Goal: Information Seeking & Learning: Check status

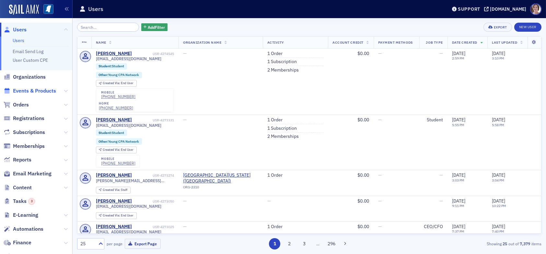
click at [28, 90] on span "Events & Products" at bounding box center [34, 90] width 43 height 7
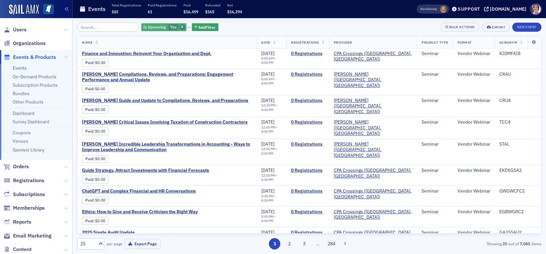
click at [181, 26] on icon "button" at bounding box center [182, 28] width 3 height 4
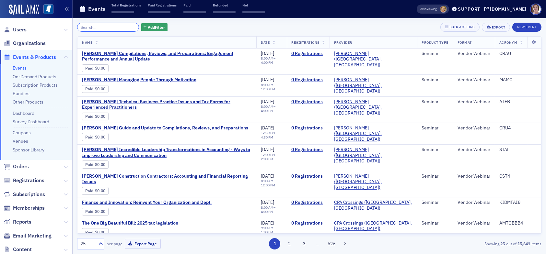
click at [98, 29] on input "search" at bounding box center [108, 27] width 62 height 9
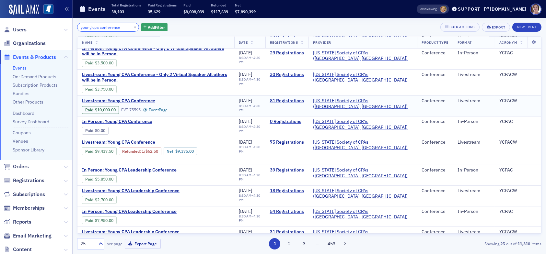
scroll to position [130, 0]
type input "young cpa conference"
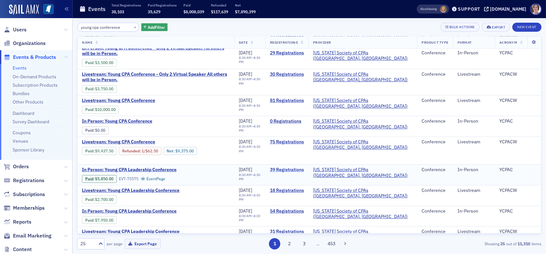
click at [304, 168] on link "39 Registrations" at bounding box center [287, 170] width 34 height 6
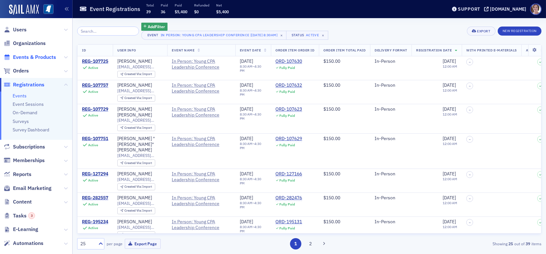
click at [32, 57] on span "Events & Products" at bounding box center [34, 57] width 43 height 7
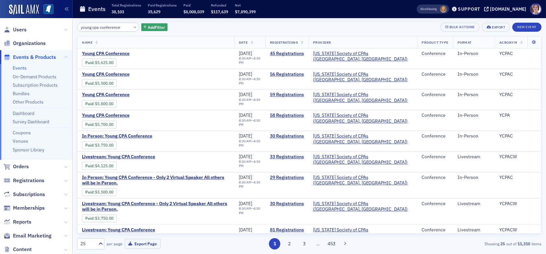
drag, startPoint x: 120, startPoint y: 28, endPoint x: 36, endPoint y: 30, distance: 84.9
click at [40, 28] on div "Users Organizations Events & Products Events On-Demand Products Subscription Pr…" at bounding box center [273, 127] width 546 height 254
type input "l"
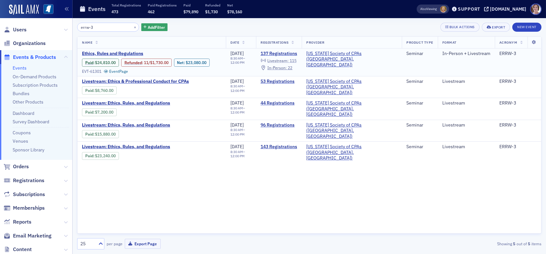
type input "errw-3"
click at [288, 61] on span "Livestream :" at bounding box center [277, 60] width 21 height 5
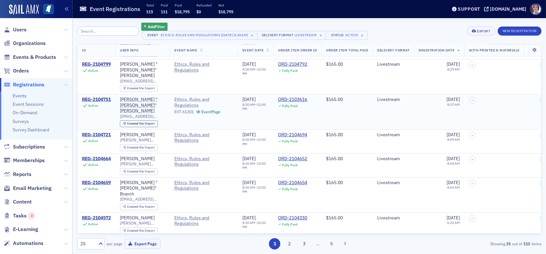
scroll to position [32, 0]
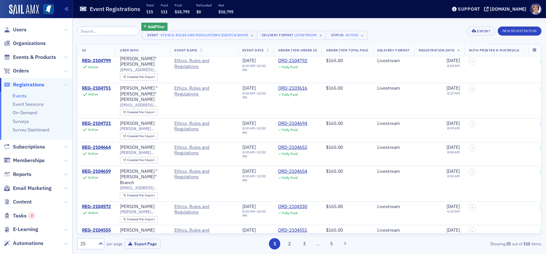
click at [107, 33] on input "search" at bounding box center [108, 31] width 62 height 9
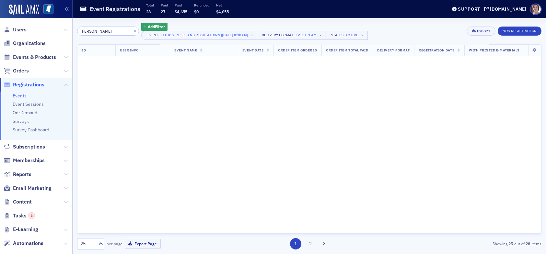
type input "kayla"
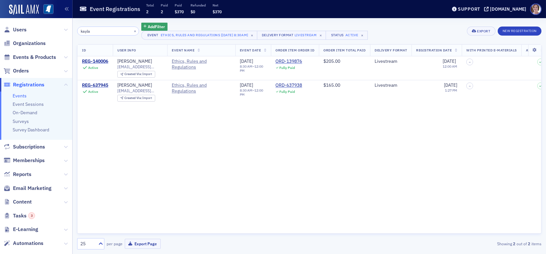
drag, startPoint x: 95, startPoint y: 31, endPoint x: 58, endPoint y: 29, distance: 36.9
click at [58, 29] on div "Users Organizations Events & Products Orders Registrations Events Event Session…" at bounding box center [273, 127] width 546 height 254
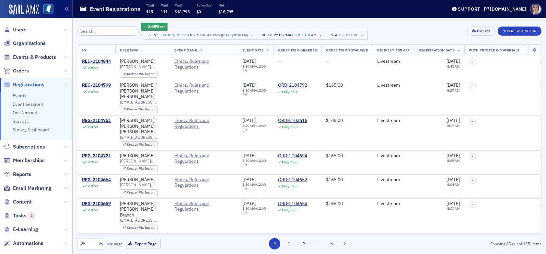
drag, startPoint x: 33, startPoint y: 57, endPoint x: 39, endPoint y: 53, distance: 7.3
click at [33, 57] on span "Events & Products" at bounding box center [34, 57] width 43 height 7
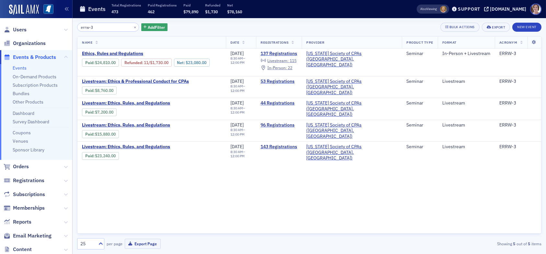
click at [88, 28] on input "errw-3" at bounding box center [108, 27] width 62 height 9
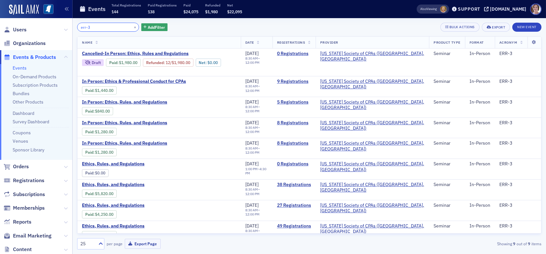
click at [96, 28] on input "err-3" at bounding box center [108, 27] width 62 height 9
click at [85, 27] on input "err-3" at bounding box center [108, 27] width 62 height 9
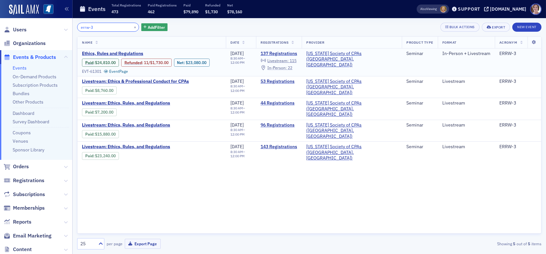
type input "errw-3"
click at [287, 67] on span "In-Person :" at bounding box center [276, 67] width 19 height 5
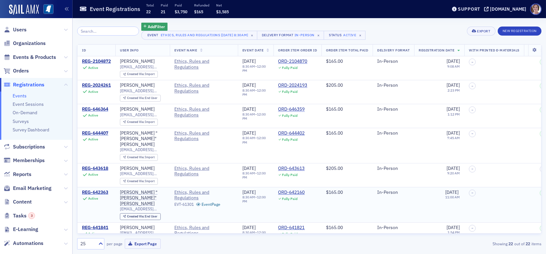
scroll to position [32, 0]
